Goal: Task Accomplishment & Management: Complete application form

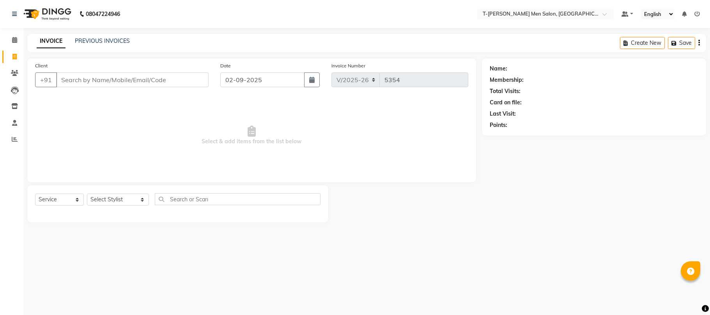
select select "4816"
select select "service"
click at [99, 198] on select "Select Stylist [PERSON_NAME] (goru) [PERSON_NAME] [PERSON_NAME] ([PERSON_NAME])…" at bounding box center [118, 200] width 62 height 12
select select "29178"
click at [87, 194] on select "Select Stylist [PERSON_NAME] (goru) [PERSON_NAME] [PERSON_NAME] ([PERSON_NAME])…" at bounding box center [118, 200] width 62 height 12
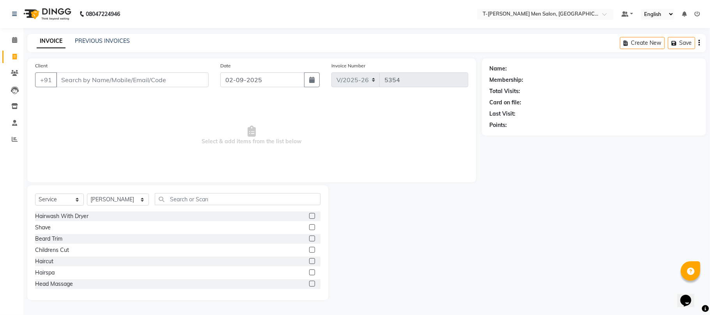
click at [228, 192] on div "Select Service Product Membership Package Voucher Prepaid Gift Card Select Styl…" at bounding box center [177, 243] width 301 height 115
click at [225, 196] on input "text" at bounding box center [238, 199] width 166 height 12
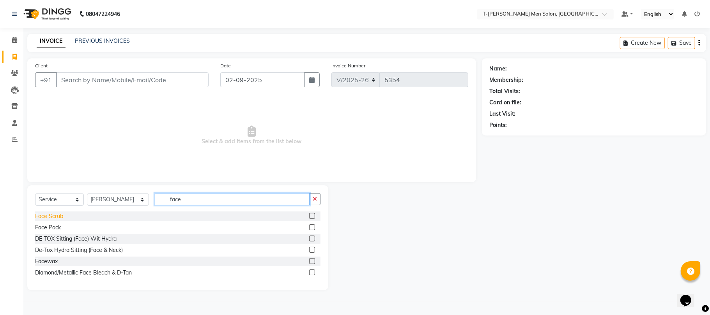
type input "face"
click at [55, 215] on div "Face Scrub" at bounding box center [49, 216] width 28 height 8
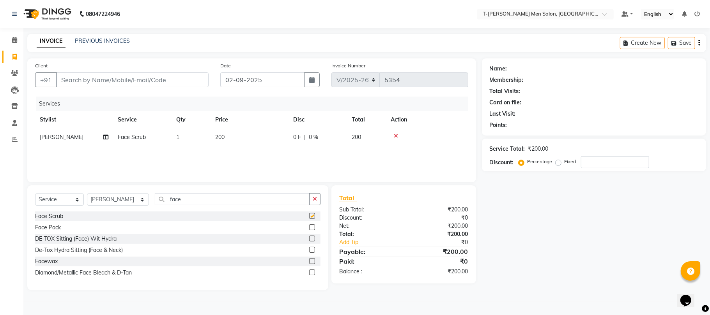
checkbox input "false"
click at [317, 198] on icon "button" at bounding box center [315, 198] width 4 height 5
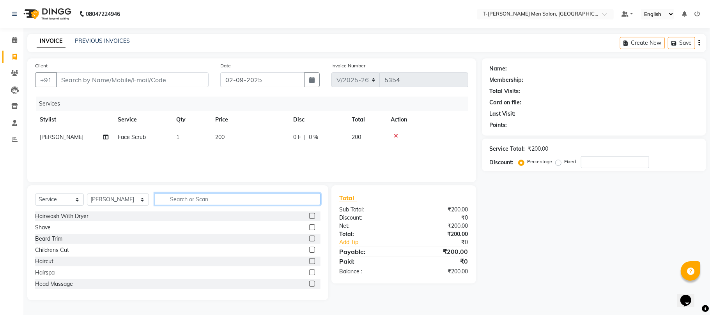
click at [264, 203] on input "text" at bounding box center [238, 199] width 166 height 12
click at [398, 136] on div at bounding box center [427, 135] width 73 height 5
click at [395, 136] on icon at bounding box center [396, 135] width 4 height 5
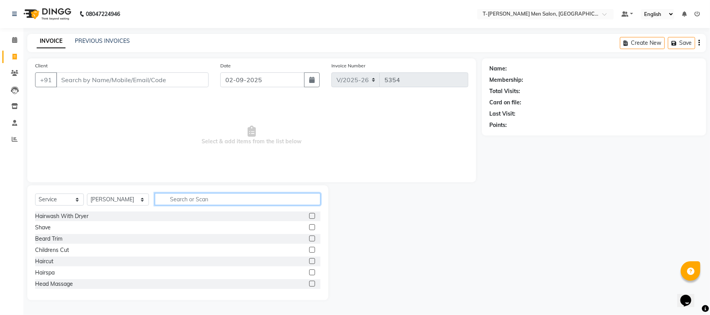
click at [278, 200] on input "text" at bounding box center [238, 199] width 166 height 12
type input "ext"
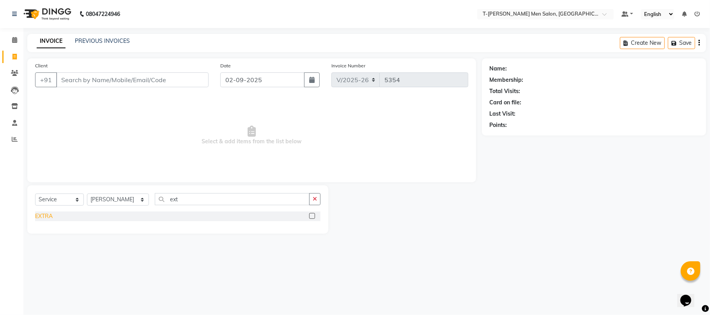
click at [38, 216] on div "EXTRA" at bounding box center [44, 216] width 18 height 8
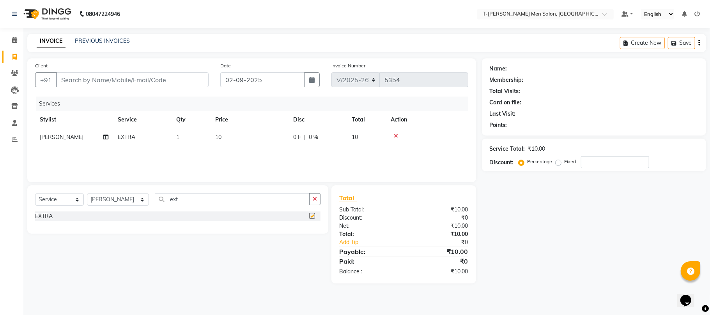
checkbox input "false"
click at [181, 133] on td "1" at bounding box center [191, 138] width 39 height 18
select select "29178"
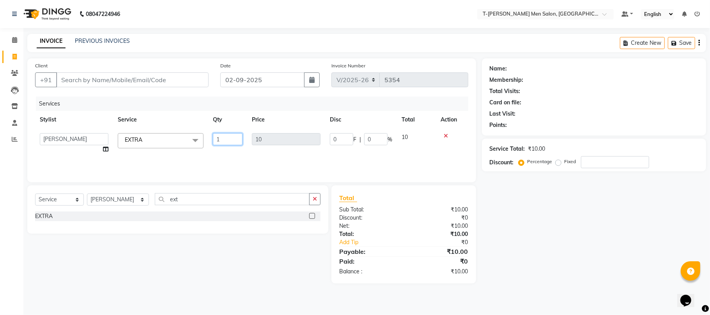
click at [222, 140] on input "1" at bounding box center [228, 139] width 30 height 12
type input "20"
click at [237, 148] on div "Services Stylist Service Qty Price Disc Total Action Gorkh nath (goru) Haneef k…" at bounding box center [251, 136] width 433 height 78
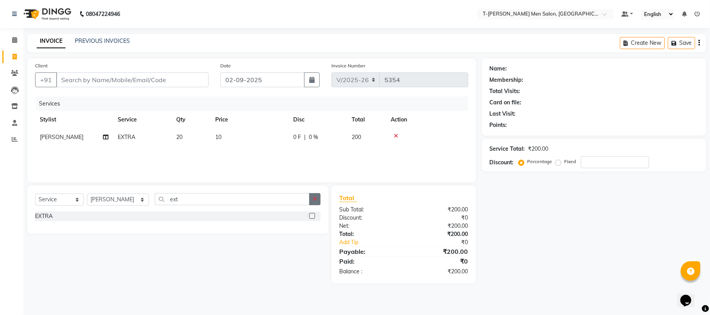
click at [318, 198] on button "button" at bounding box center [314, 199] width 11 height 12
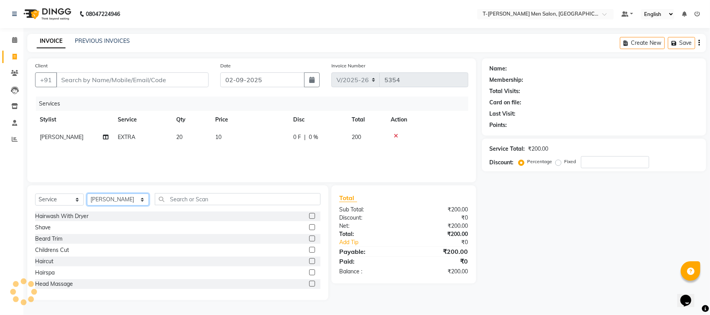
click at [110, 205] on select "Select Stylist [PERSON_NAME] (goru) [PERSON_NAME] [PERSON_NAME] ([PERSON_NAME])…" at bounding box center [118, 200] width 62 height 12
select select "80929"
click at [87, 194] on select "Select Stylist [PERSON_NAME] (goru) [PERSON_NAME] [PERSON_NAME] ([PERSON_NAME])…" at bounding box center [118, 200] width 62 height 12
click at [242, 199] on input "text" at bounding box center [238, 199] width 166 height 12
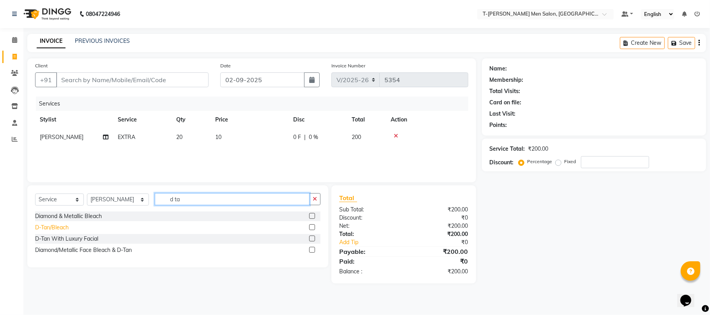
type input "d ta"
click at [61, 231] on div "D-Tan/Bleach" at bounding box center [52, 228] width 34 height 8
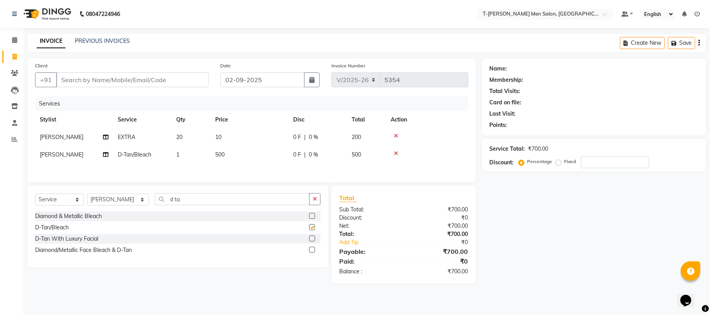
checkbox input "false"
click at [313, 205] on button "button" at bounding box center [314, 199] width 11 height 12
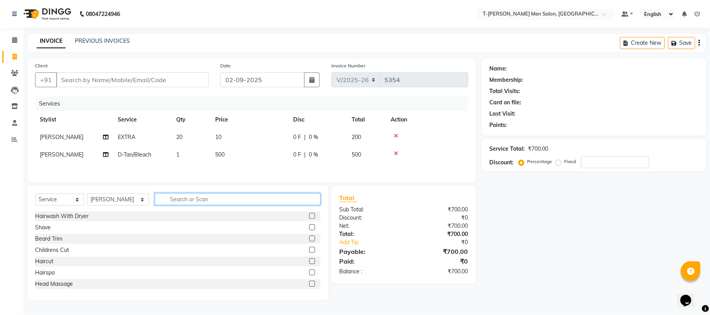
click at [291, 205] on input "text" at bounding box center [238, 199] width 166 height 12
type input "clea"
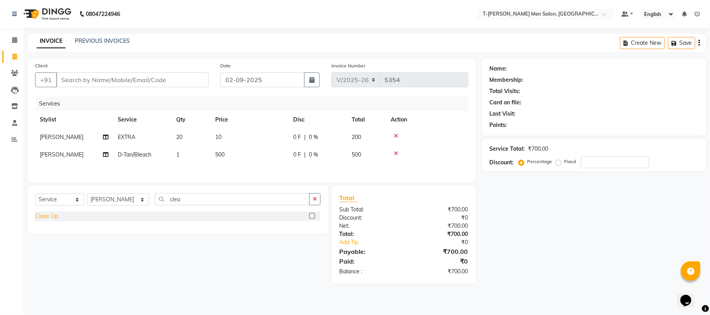
click at [42, 220] on div "Clean Up" at bounding box center [46, 216] width 23 height 8
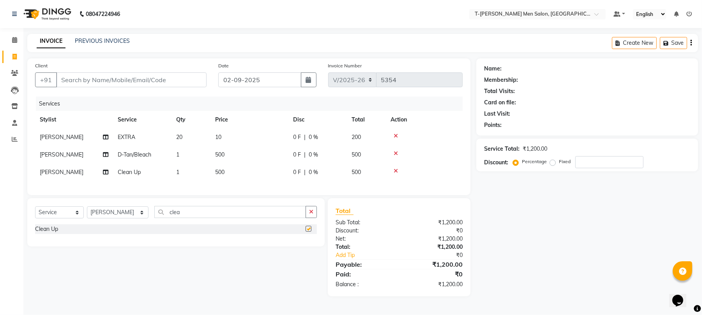
checkbox input "false"
click at [306, 218] on button "button" at bounding box center [311, 212] width 11 height 12
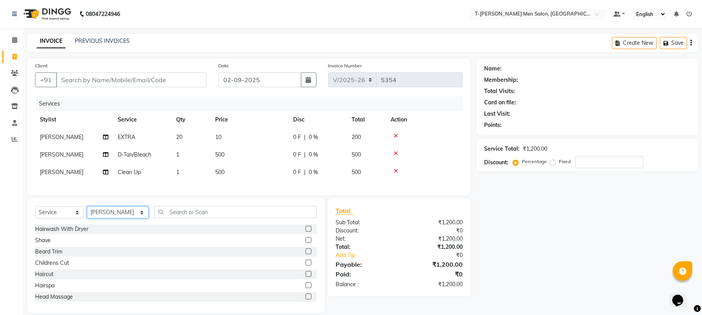
click at [103, 219] on select "Select Stylist [PERSON_NAME] (goru) [PERSON_NAME] [PERSON_NAME] ([PERSON_NAME])…" at bounding box center [118, 213] width 62 height 12
select select "86290"
click at [87, 214] on select "Select Stylist [PERSON_NAME] (goru) [PERSON_NAME] [PERSON_NAME] ([PERSON_NAME])…" at bounding box center [118, 213] width 62 height 12
click at [234, 218] on input "text" at bounding box center [235, 212] width 163 height 12
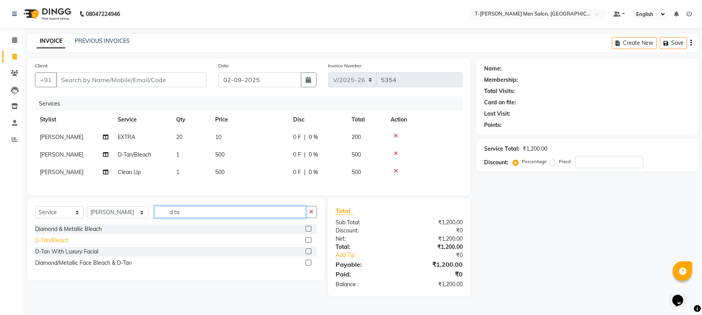
type input "d ta"
click at [66, 245] on div "D-Tan/Bleach" at bounding box center [52, 241] width 34 height 8
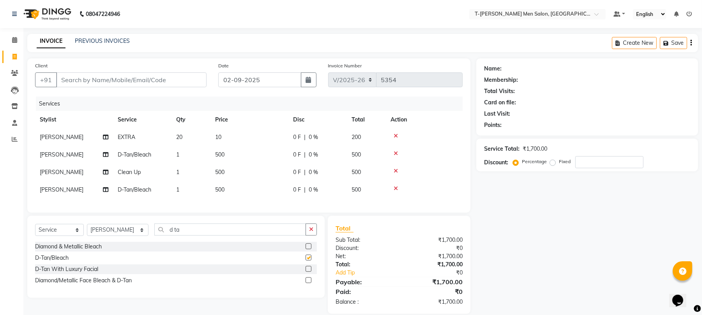
checkbox input "false"
click at [309, 236] on button "button" at bounding box center [311, 230] width 11 height 12
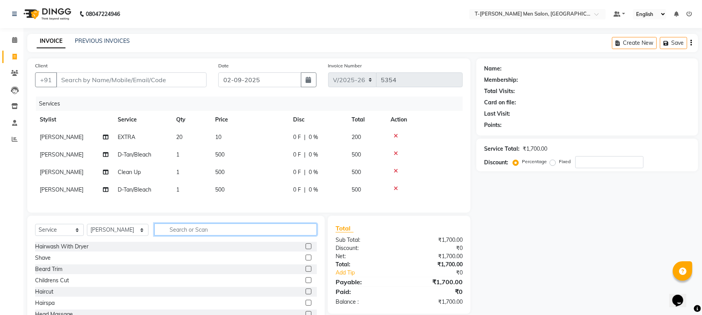
click at [272, 233] on input "text" at bounding box center [235, 230] width 163 height 12
type input "clea"
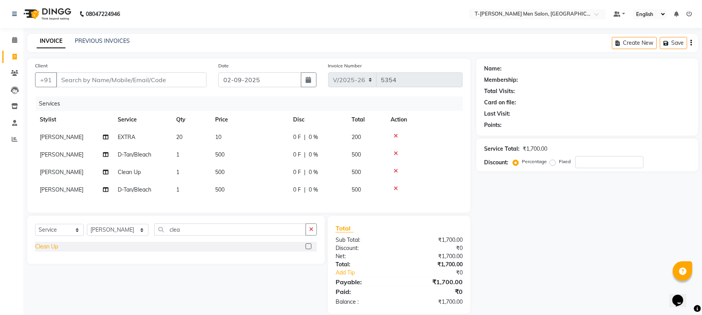
click at [52, 251] on div "Clean Up" at bounding box center [46, 247] width 23 height 8
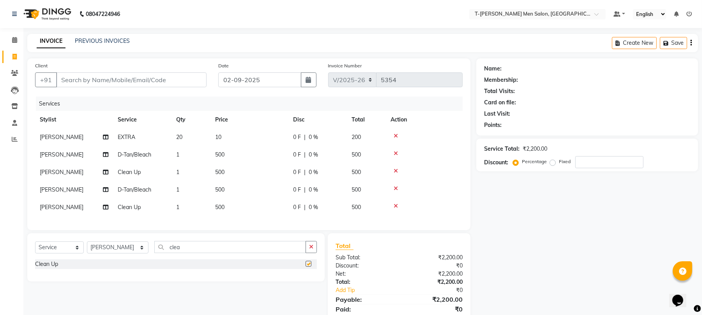
checkbox input "false"
click at [313, 250] on icon "button" at bounding box center [311, 246] width 4 height 5
click at [156, 83] on input "Client" at bounding box center [131, 80] width 150 height 15
type input "g"
type input "0"
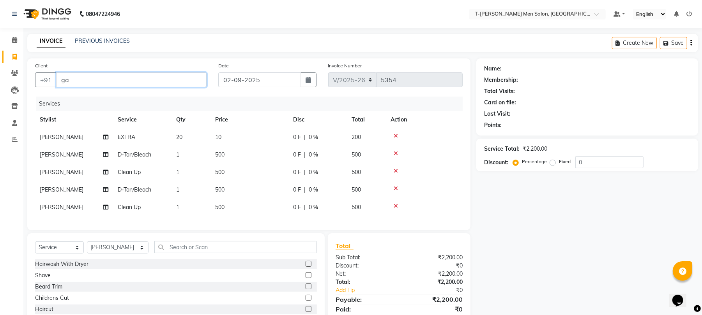
type input "g"
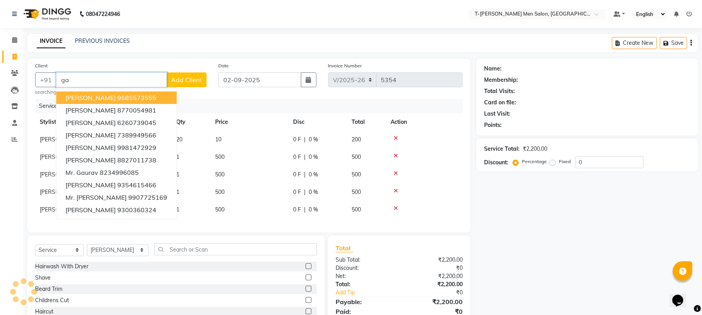
type input "g"
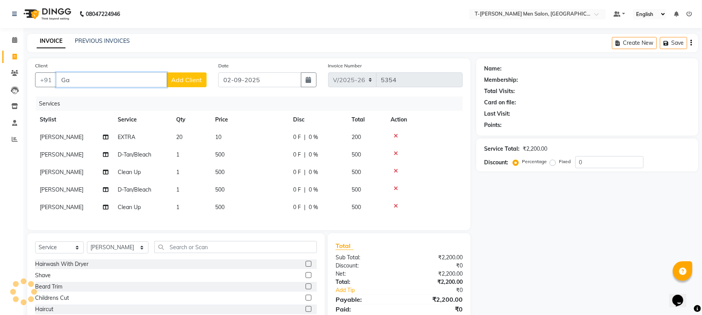
type input "G"
type input "g"
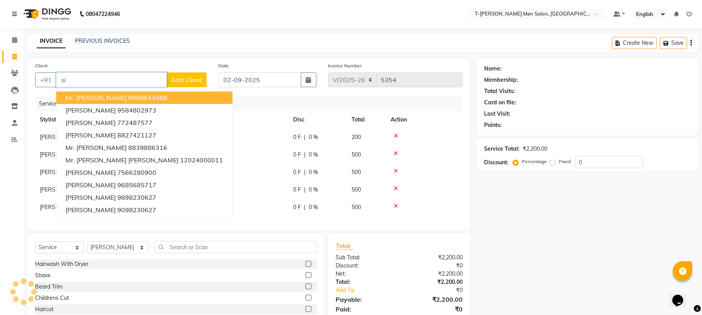
type input "s"
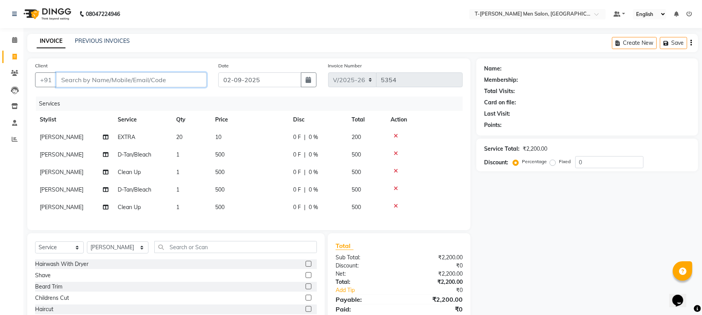
click at [138, 76] on input "Client" at bounding box center [131, 80] width 150 height 15
type input "9131628860"
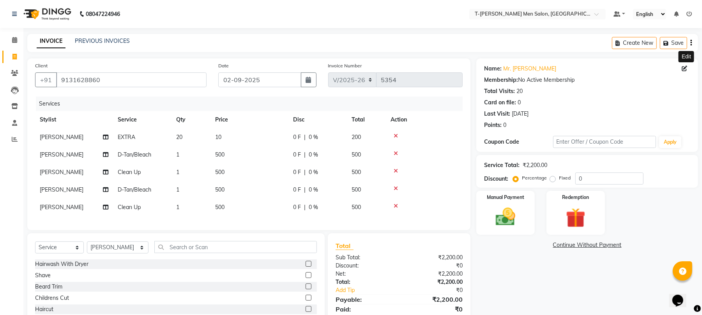
click at [686, 69] on icon at bounding box center [684, 68] width 5 height 5
select select "male"
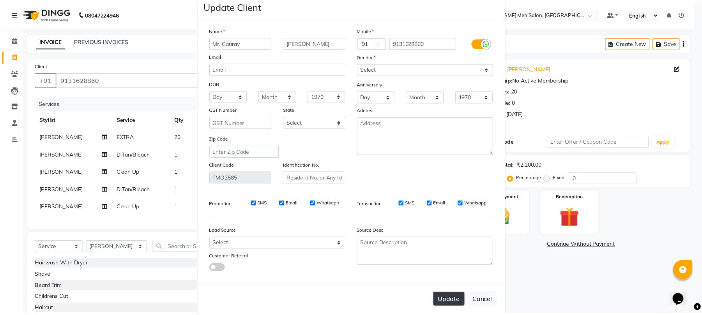
scroll to position [28, 0]
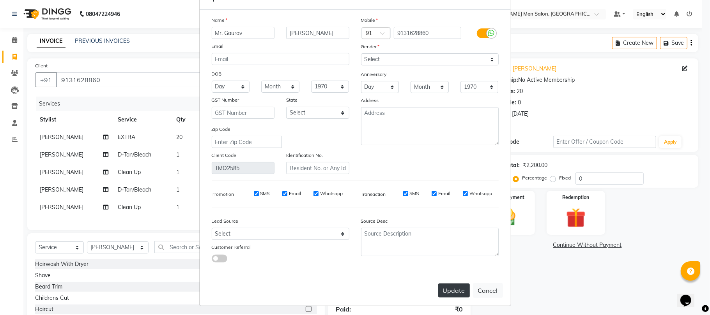
click at [444, 285] on button "Update" at bounding box center [454, 291] width 32 height 14
select select
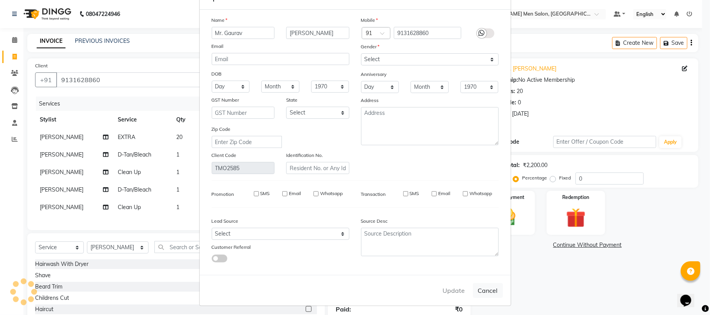
select select
checkbox input "false"
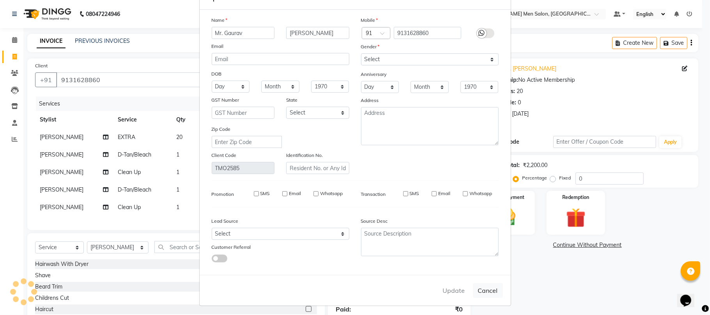
checkbox input "false"
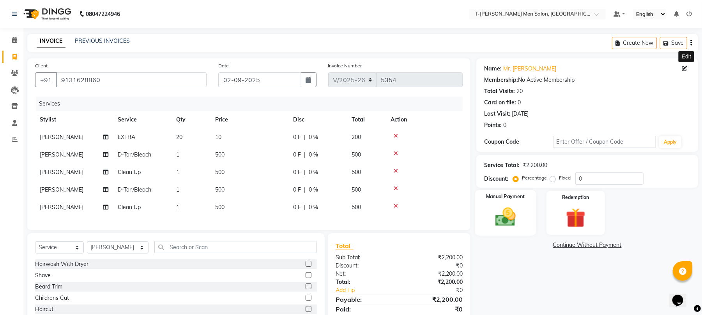
click at [511, 228] on img at bounding box center [506, 217] width 34 height 24
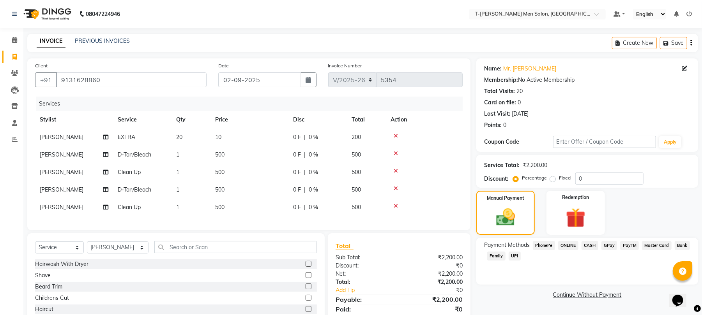
click at [587, 245] on span "CASH" at bounding box center [590, 245] width 17 height 9
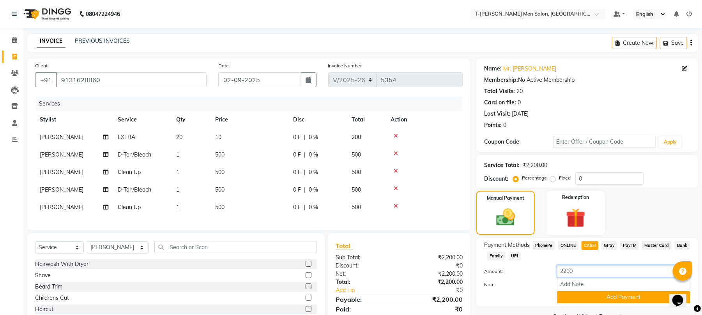
drag, startPoint x: 588, startPoint y: 264, endPoint x: 580, endPoint y: 273, distance: 11.6
click at [571, 272] on div "Payment Methods PhonePe ONLINE CASH GPay PayTM Master Card Bank Family UPI Amou…" at bounding box center [587, 272] width 206 height 62
click at [546, 278] on div "Amount: 2200" at bounding box center [587, 271] width 218 height 13
drag, startPoint x: 584, startPoint y: 272, endPoint x: 547, endPoint y: 274, distance: 37.5
click at [547, 274] on div "Amount: 2200" at bounding box center [587, 271] width 218 height 13
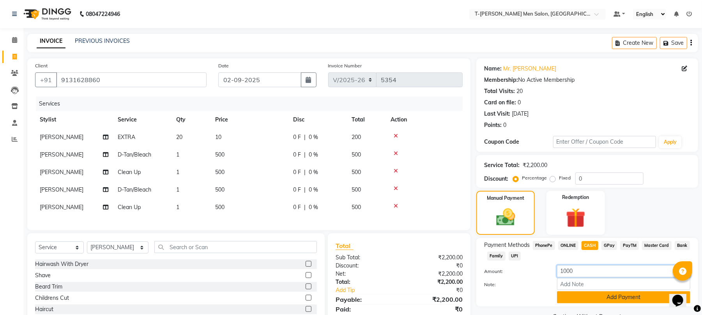
type input "1000"
click at [582, 303] on button "Add Payment" at bounding box center [623, 298] width 133 height 12
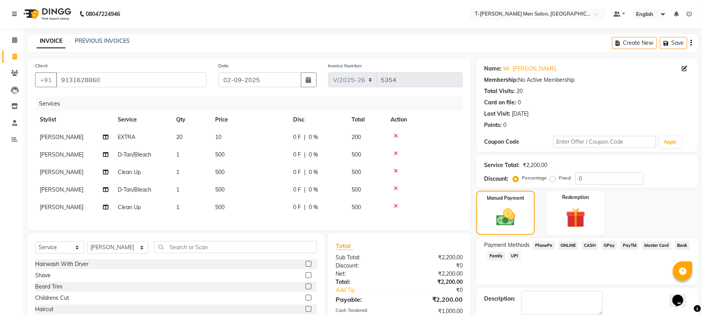
click at [563, 248] on span "ONLINE" at bounding box center [568, 245] width 20 height 9
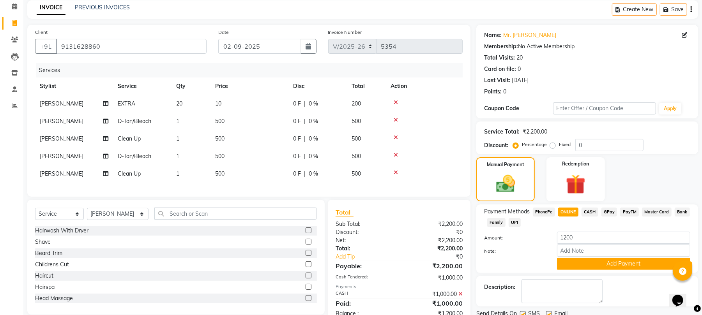
scroll to position [64, 0]
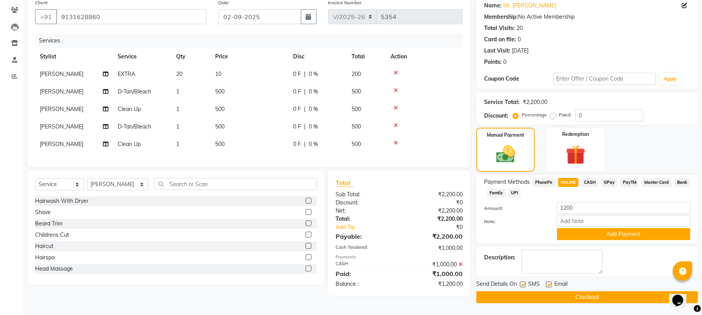
click at [564, 234] on button "Add Payment" at bounding box center [623, 234] width 133 height 12
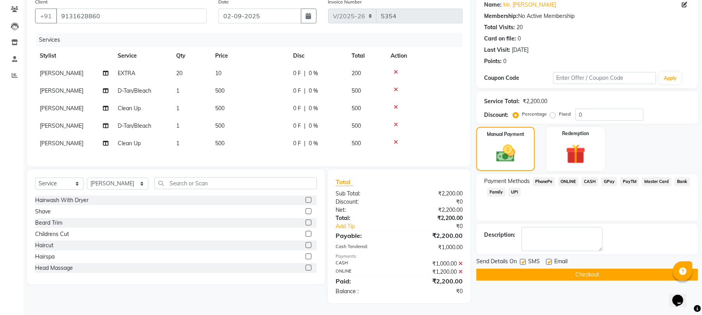
scroll to position [72, 0]
click at [551, 259] on label at bounding box center [549, 262] width 6 height 6
click at [551, 260] on input "checkbox" at bounding box center [548, 262] width 5 height 5
checkbox input "false"
click at [548, 269] on button "Checkout" at bounding box center [587, 275] width 222 height 12
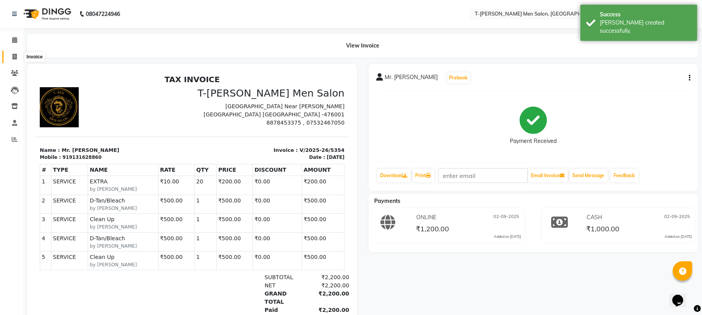
click at [13, 58] on icon at bounding box center [14, 57] width 4 height 6
select select "4816"
select select "service"
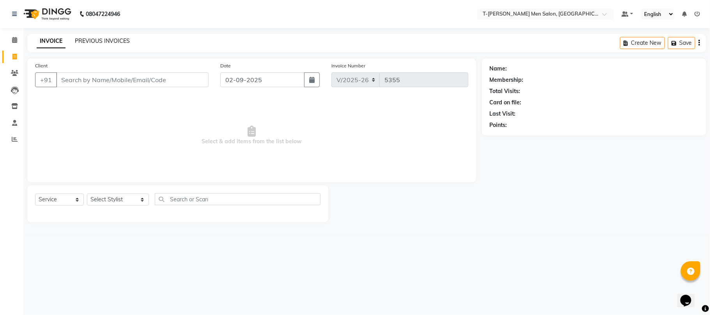
click at [94, 41] on link "PREVIOUS INVOICES" at bounding box center [102, 40] width 55 height 7
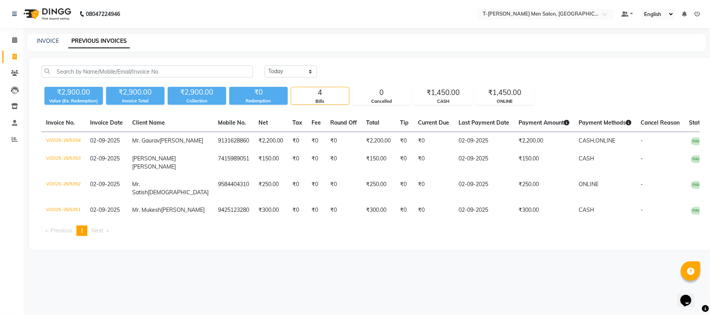
click at [58, 44] on div "INVOICE" at bounding box center [48, 41] width 22 height 8
click at [47, 42] on link "INVOICE" at bounding box center [48, 40] width 22 height 7
select select "service"
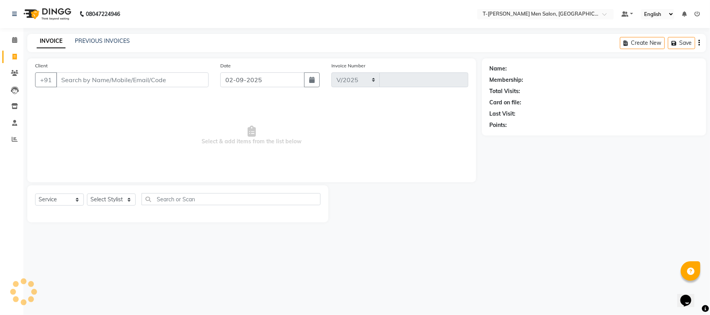
select select "4816"
type input "5355"
click at [92, 38] on link "PREVIOUS INVOICES" at bounding box center [102, 40] width 55 height 7
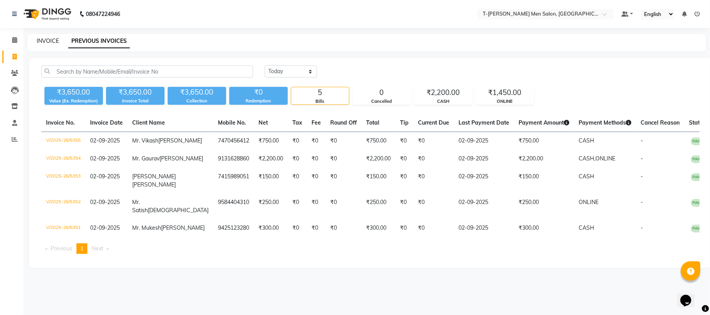
click at [42, 41] on link "INVOICE" at bounding box center [48, 40] width 22 height 7
select select "service"
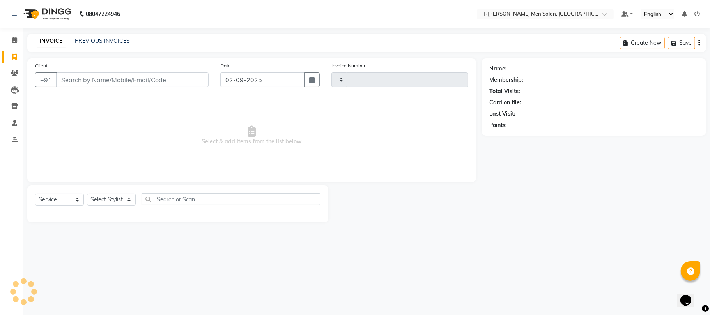
type input "5356"
select select "4816"
select select "service"
click at [94, 41] on link "PREVIOUS INVOICES" at bounding box center [102, 40] width 55 height 7
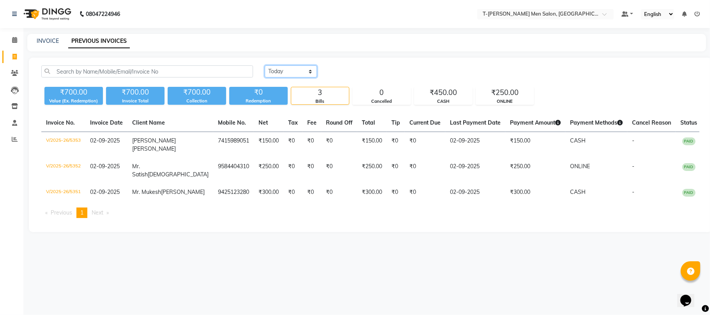
click at [309, 69] on select "[DATE] [DATE] Custom Range" at bounding box center [291, 71] width 52 height 12
select select "range"
click at [265, 65] on select "[DATE] [DATE] Custom Range" at bounding box center [291, 71] width 52 height 12
click at [366, 70] on input "02-09-2025" at bounding box center [354, 71] width 55 height 11
select select "9"
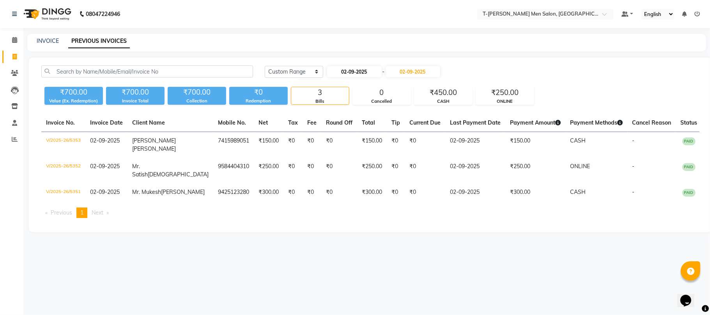
select select "2025"
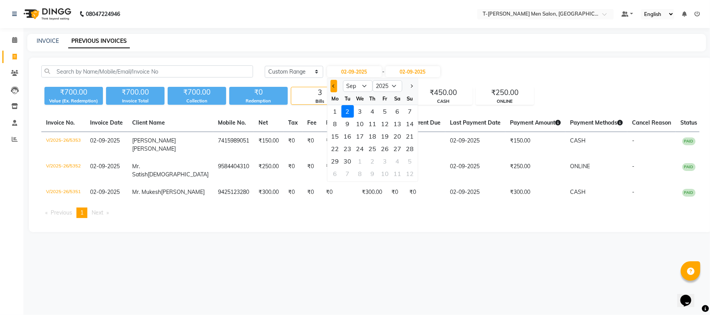
click at [333, 89] on button "Previous month" at bounding box center [333, 86] width 7 height 12
select select "8"
click at [384, 155] on div "22" at bounding box center [385, 149] width 12 height 12
type input "[DATE]"
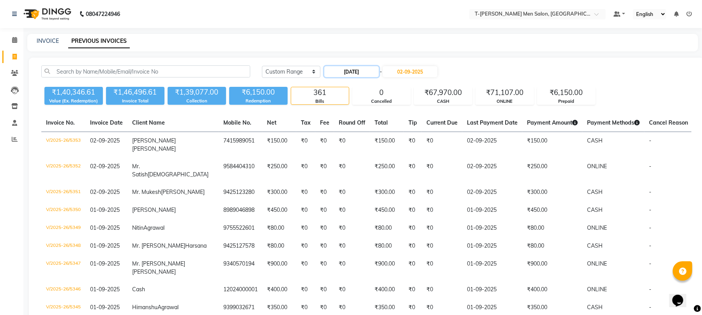
click at [351, 72] on input "[DATE]" at bounding box center [351, 71] width 55 height 11
select select "8"
select select "2025"
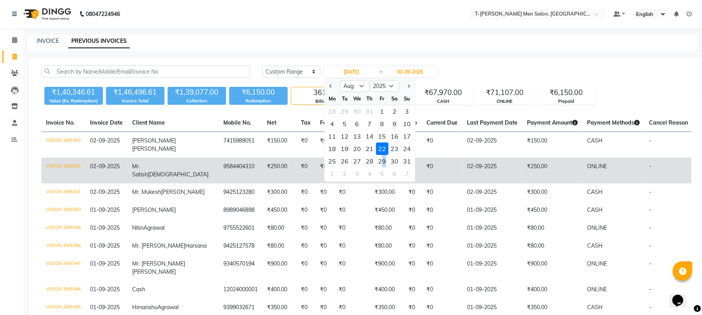
click at [384, 162] on div "29" at bounding box center [382, 161] width 12 height 12
type input "[DATE]"
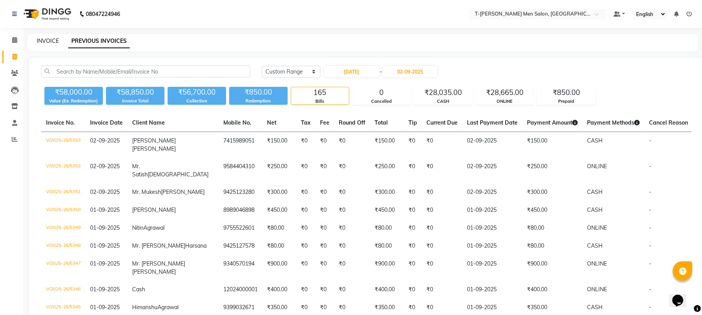
click at [51, 43] on link "INVOICE" at bounding box center [48, 40] width 22 height 7
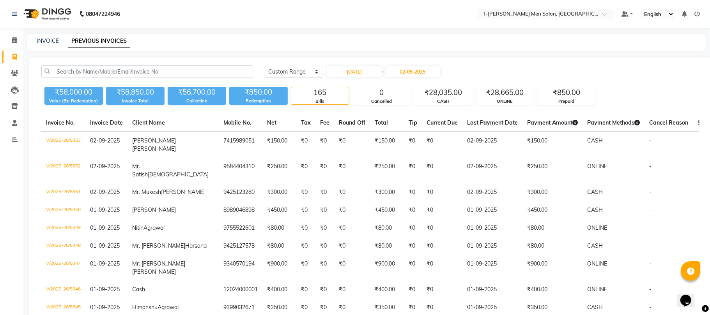
select select "4816"
select select "service"
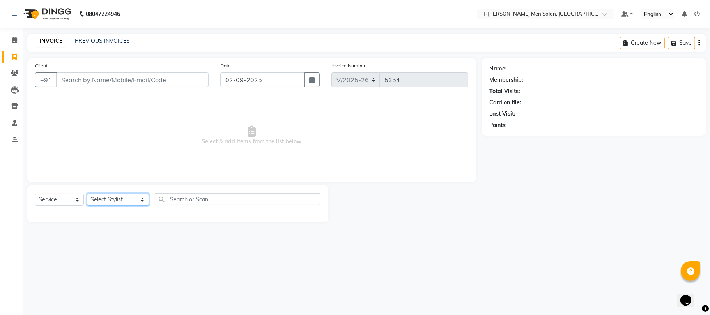
click at [112, 200] on select "Select Stylist [PERSON_NAME] (goru) [PERSON_NAME] [PERSON_NAME] ([PERSON_NAME])…" at bounding box center [118, 200] width 62 height 12
select select "29432"
click at [87, 194] on select "Select Stylist [PERSON_NAME] (goru) [PERSON_NAME] [PERSON_NAME] ([PERSON_NAME])…" at bounding box center [118, 200] width 62 height 12
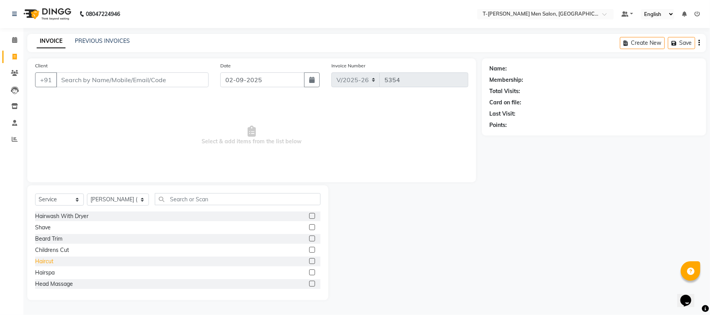
click at [50, 258] on div "Haircut" at bounding box center [44, 262] width 18 height 8
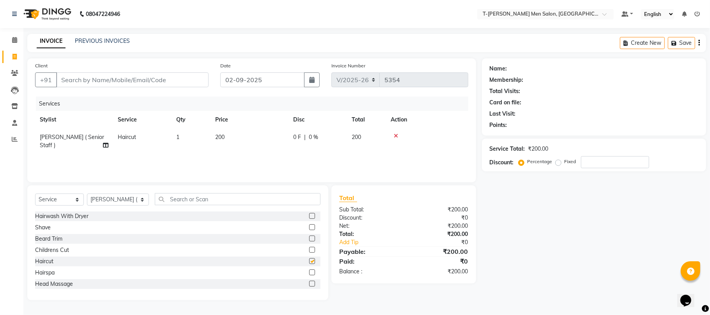
checkbox input "false"
click at [104, 195] on select "Select Stylist [PERSON_NAME] (goru) [PERSON_NAME] [PERSON_NAME] ([PERSON_NAME])…" at bounding box center [118, 200] width 62 height 12
select select "29178"
click at [87, 194] on select "Select Stylist [PERSON_NAME] (goru) [PERSON_NAME] [PERSON_NAME] ([PERSON_NAME])…" at bounding box center [118, 200] width 62 height 12
click at [182, 200] on input "text" at bounding box center [238, 199] width 166 height 12
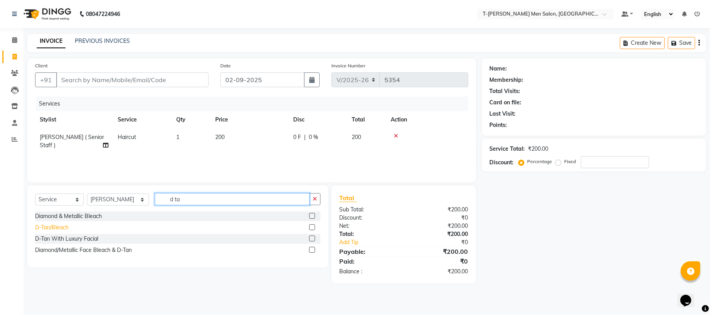
type input "d ta"
click at [63, 228] on div "D-Tan/Bleach" at bounding box center [52, 228] width 34 height 8
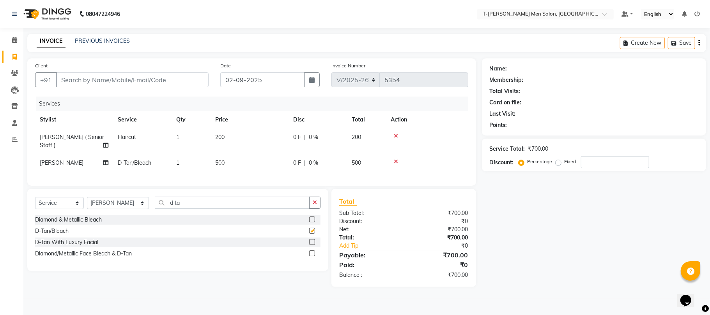
checkbox input "false"
click at [311, 206] on button "button" at bounding box center [314, 203] width 11 height 12
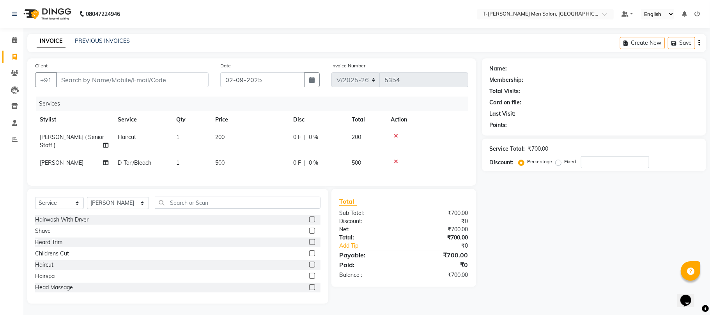
click at [394, 133] on icon at bounding box center [396, 135] width 4 height 5
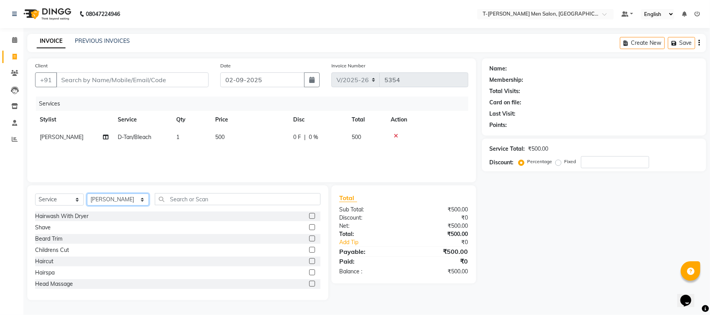
click at [119, 198] on select "Select Stylist [PERSON_NAME] (goru) [PERSON_NAME] [PERSON_NAME] ([PERSON_NAME])…" at bounding box center [118, 200] width 62 height 12
select select "29432"
click at [87, 194] on select "Select Stylist [PERSON_NAME] (goru) [PERSON_NAME] [PERSON_NAME] ([PERSON_NAME])…" at bounding box center [118, 200] width 62 height 12
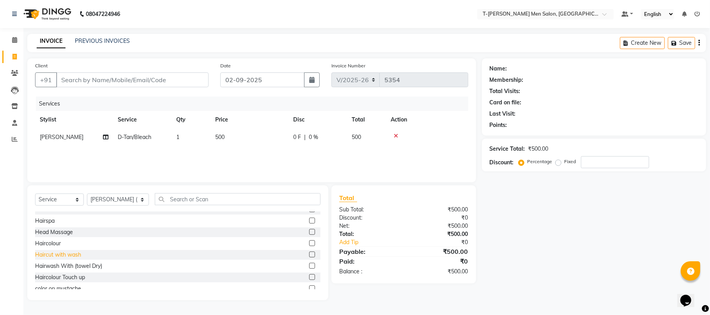
click at [74, 251] on div "Haircut with wash" at bounding box center [58, 255] width 46 height 8
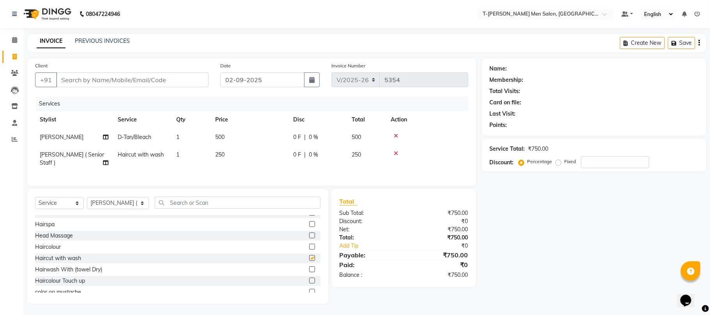
checkbox input "false"
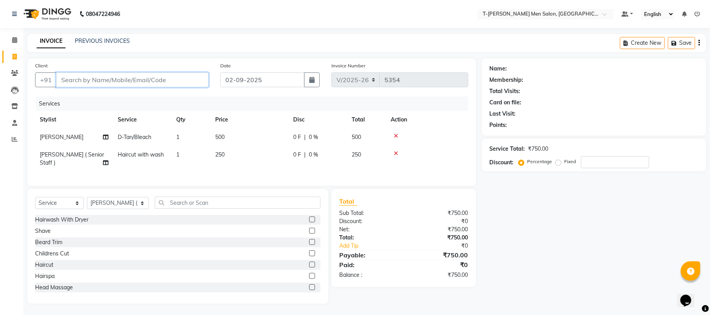
click at [136, 83] on input "Client" at bounding box center [132, 80] width 152 height 15
click at [122, 81] on input "Client" at bounding box center [132, 80] width 152 height 15
type input "g"
type input "0"
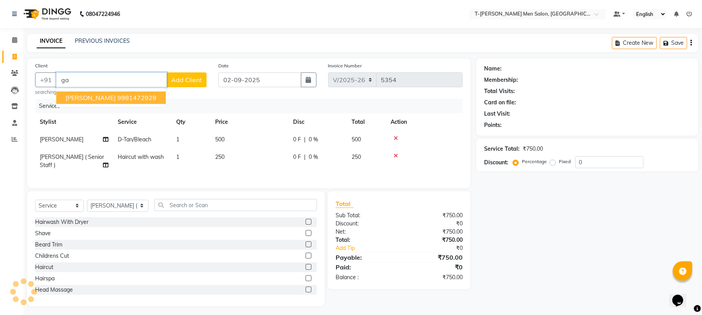
type input "g"
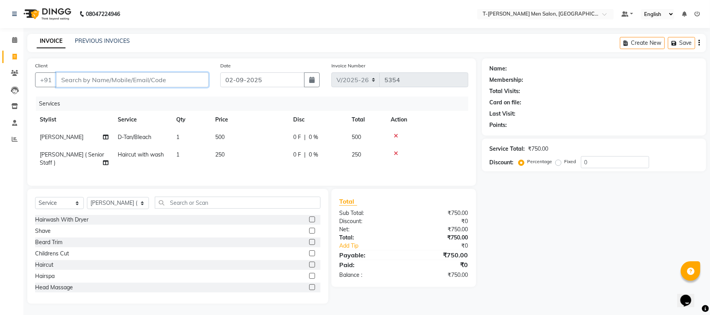
click at [108, 78] on input "Client" at bounding box center [132, 80] width 152 height 15
click at [68, 78] on input "6970644512" at bounding box center [112, 80] width 113 height 15
click at [91, 78] on input "7470644512" at bounding box center [112, 80] width 113 height 15
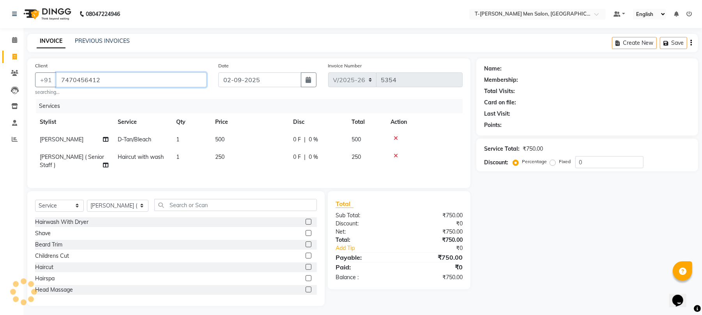
type input "7470456412"
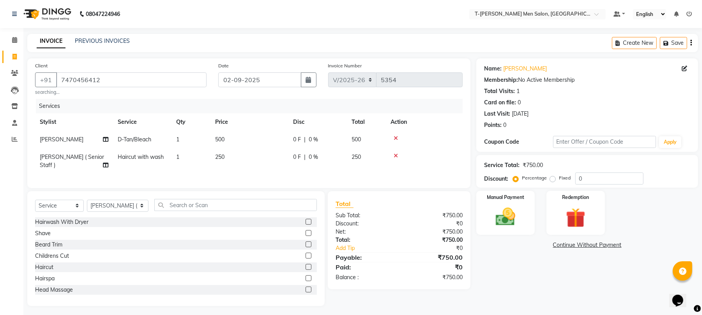
click at [536, 216] on div "Manual Payment Redemption" at bounding box center [587, 213] width 233 height 44
click at [512, 218] on img at bounding box center [506, 217] width 34 height 24
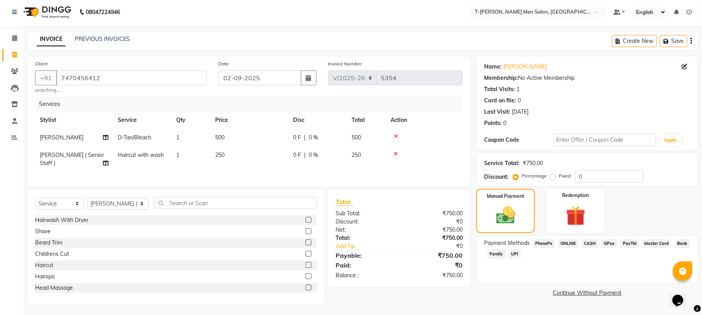
scroll to position [2, 0]
click at [590, 242] on span "CASH" at bounding box center [590, 243] width 17 height 9
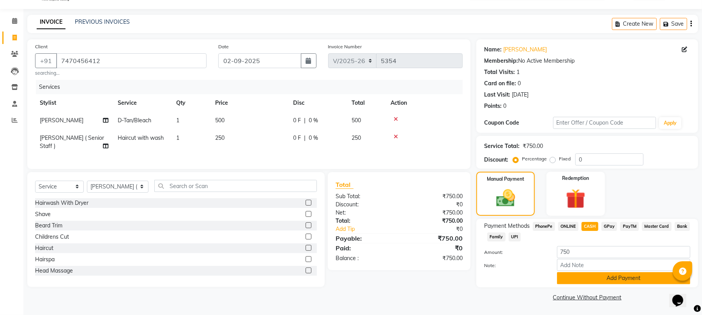
click at [585, 274] on button "Add Payment" at bounding box center [623, 278] width 133 height 12
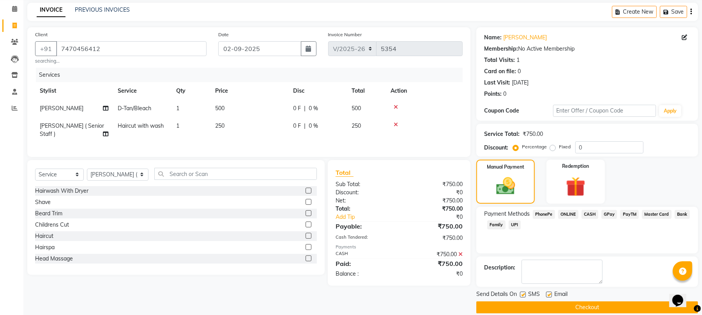
scroll to position [42, 0]
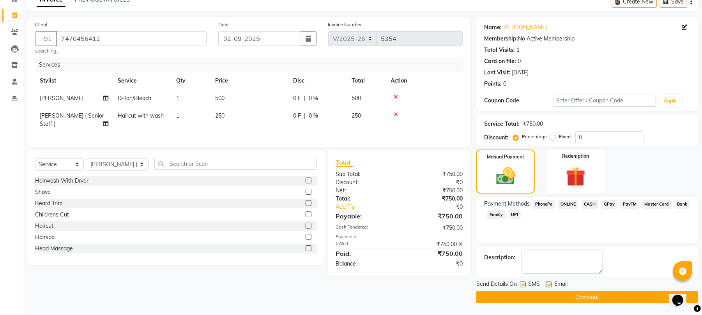
click at [550, 283] on label at bounding box center [549, 285] width 6 height 6
click at [550, 283] on input "checkbox" at bounding box center [548, 285] width 5 height 5
checkbox input "false"
click at [547, 295] on button "Checkout" at bounding box center [587, 298] width 222 height 12
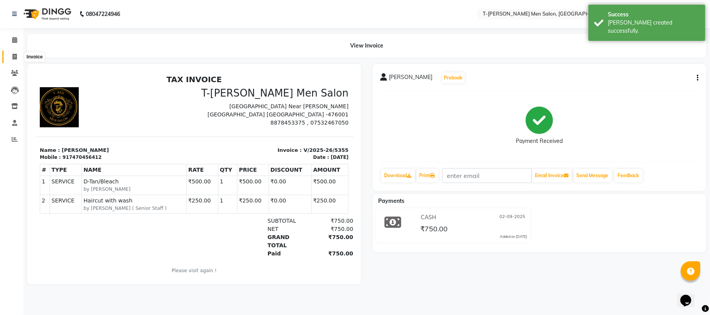
click at [11, 53] on span at bounding box center [15, 57] width 14 height 9
select select "service"
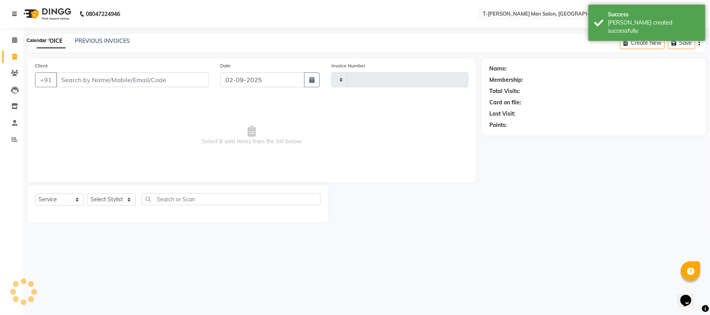
type input "5356"
select select "4816"
